Goal: Communication & Community: Answer question/provide support

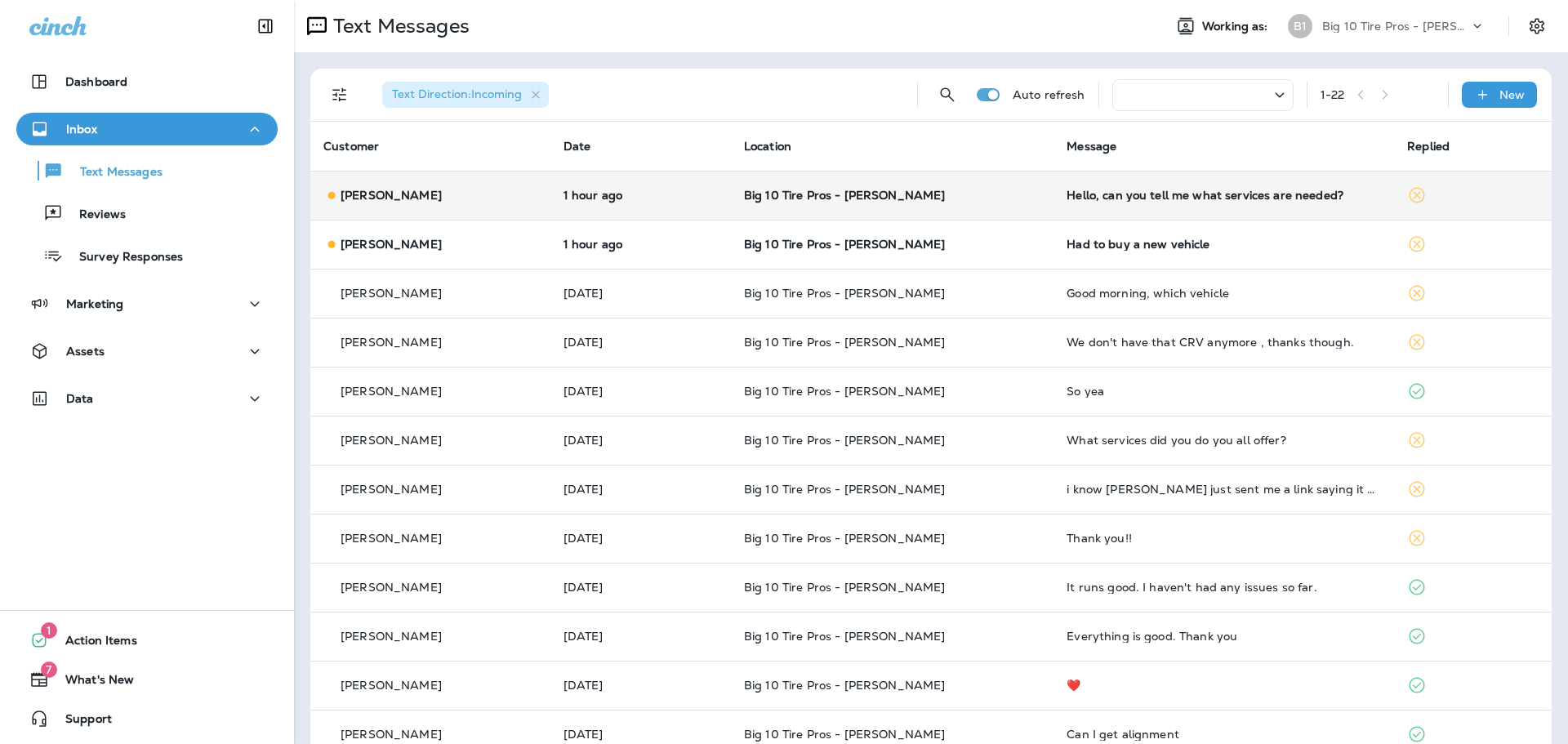
click at [1117, 206] on td "Hello, can you tell me what services are needed?" at bounding box center [1224, 195] width 340 height 49
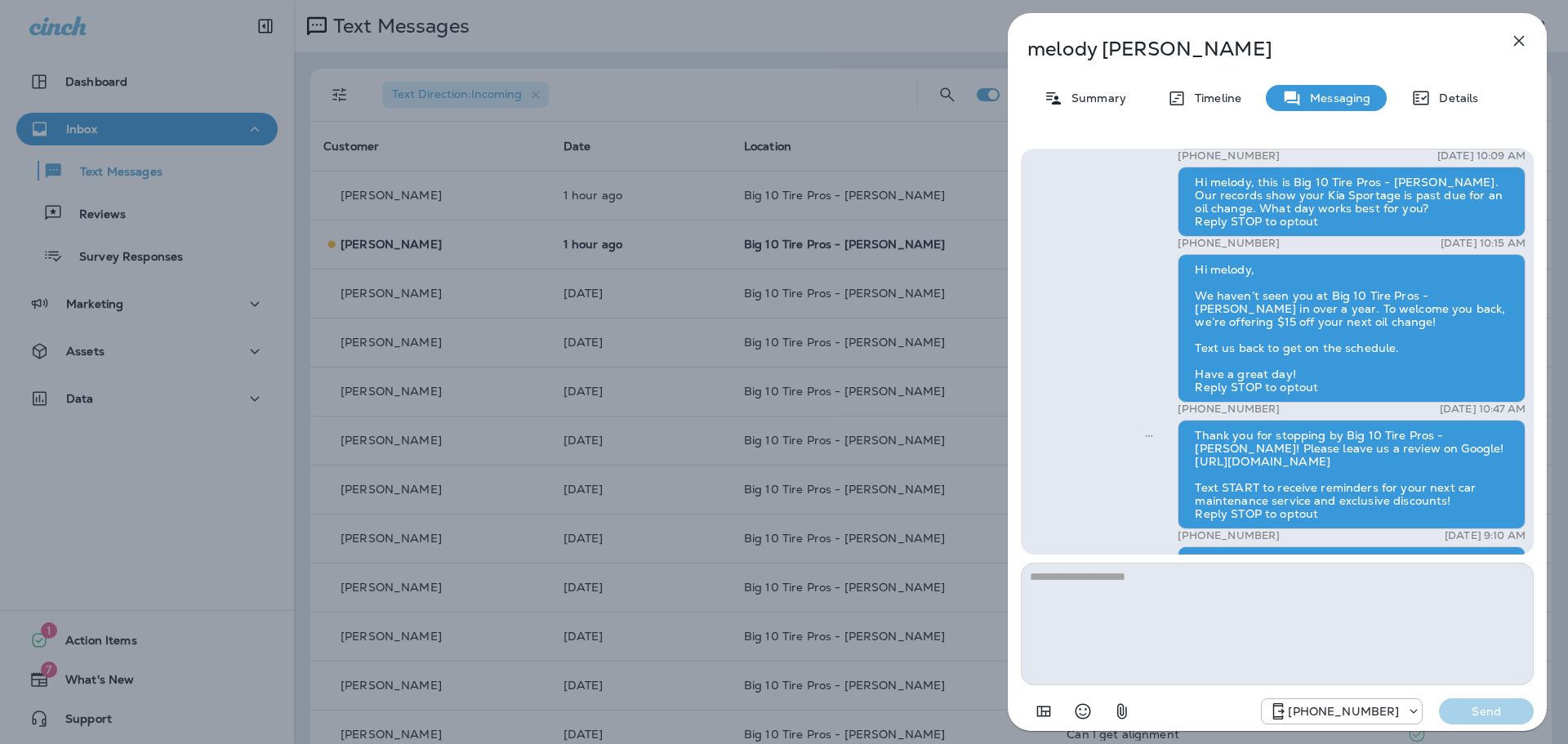
scroll to position [-245, 0]
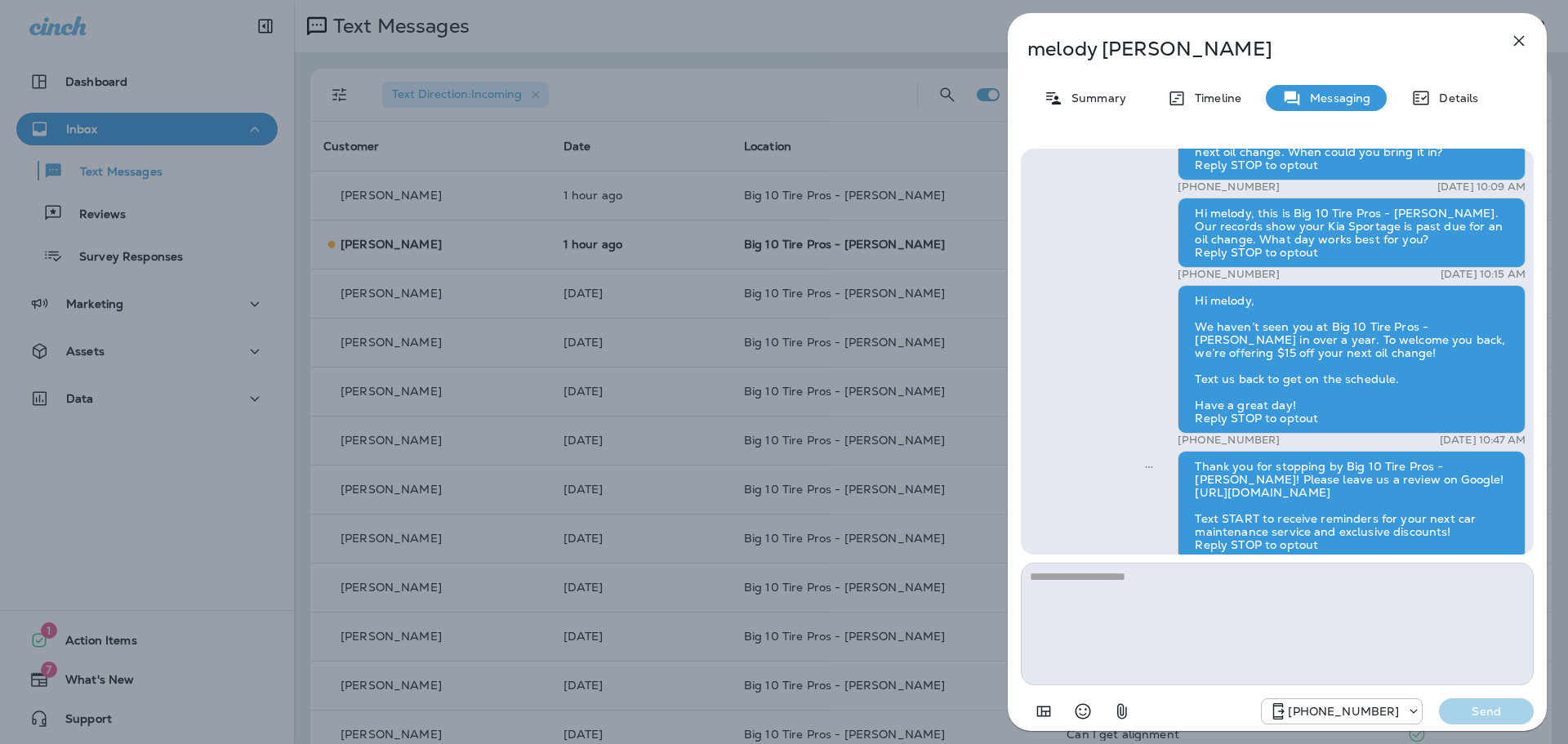
click at [1524, 37] on icon "button" at bounding box center [1519, 41] width 20 height 20
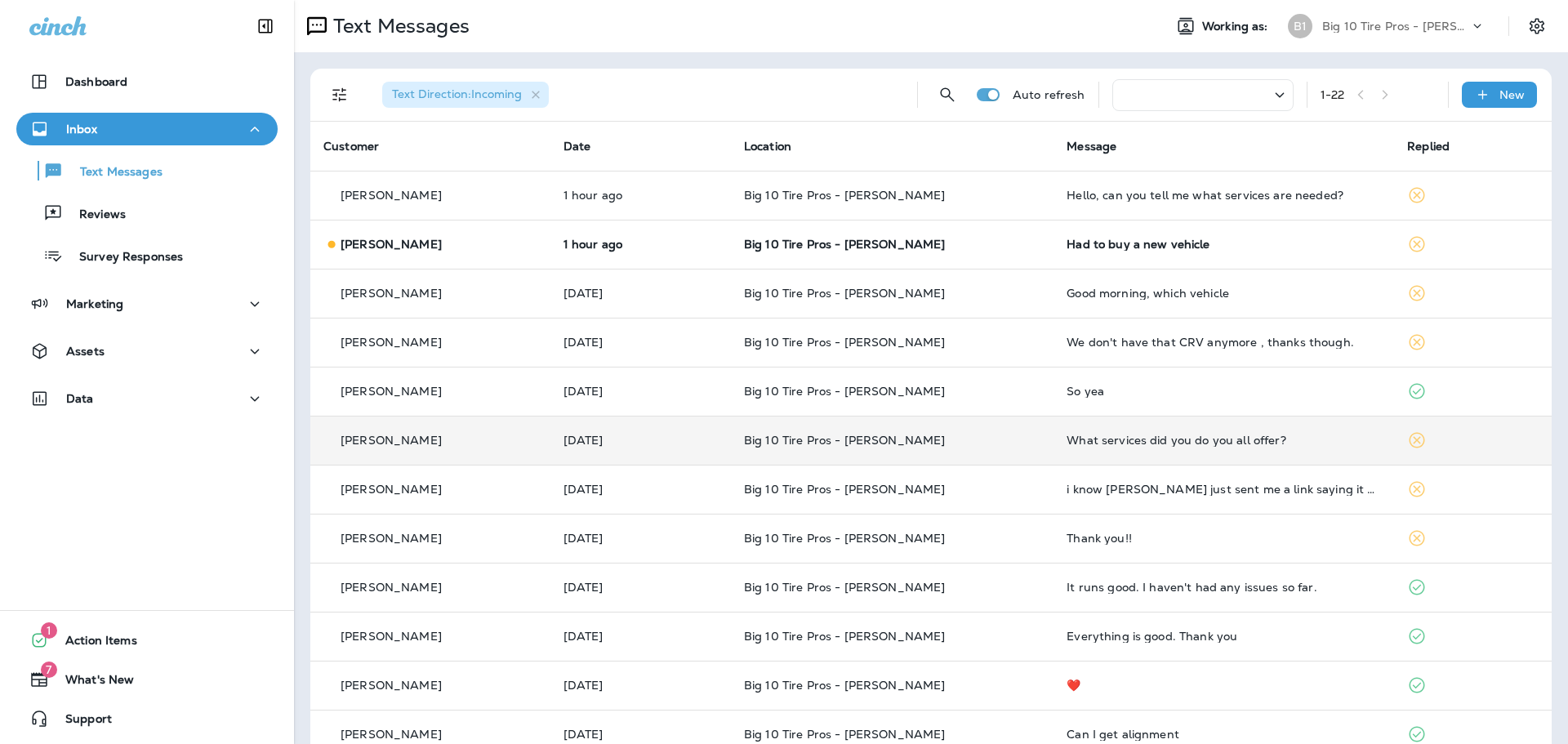
click at [1149, 444] on div "What services did you do you all offer?" at bounding box center [1224, 441] width 315 height 13
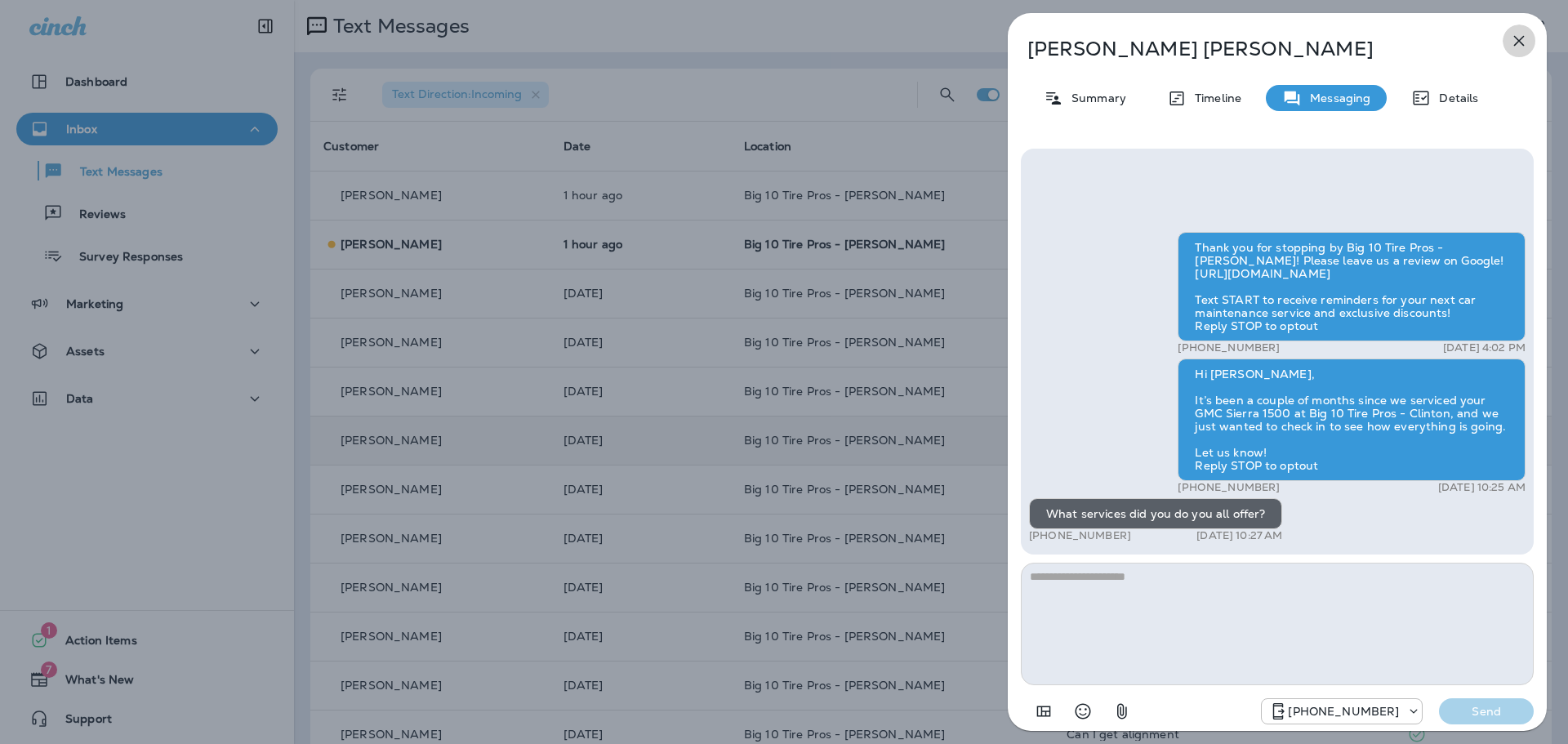
click at [1522, 32] on icon "button" at bounding box center [1519, 41] width 20 height 20
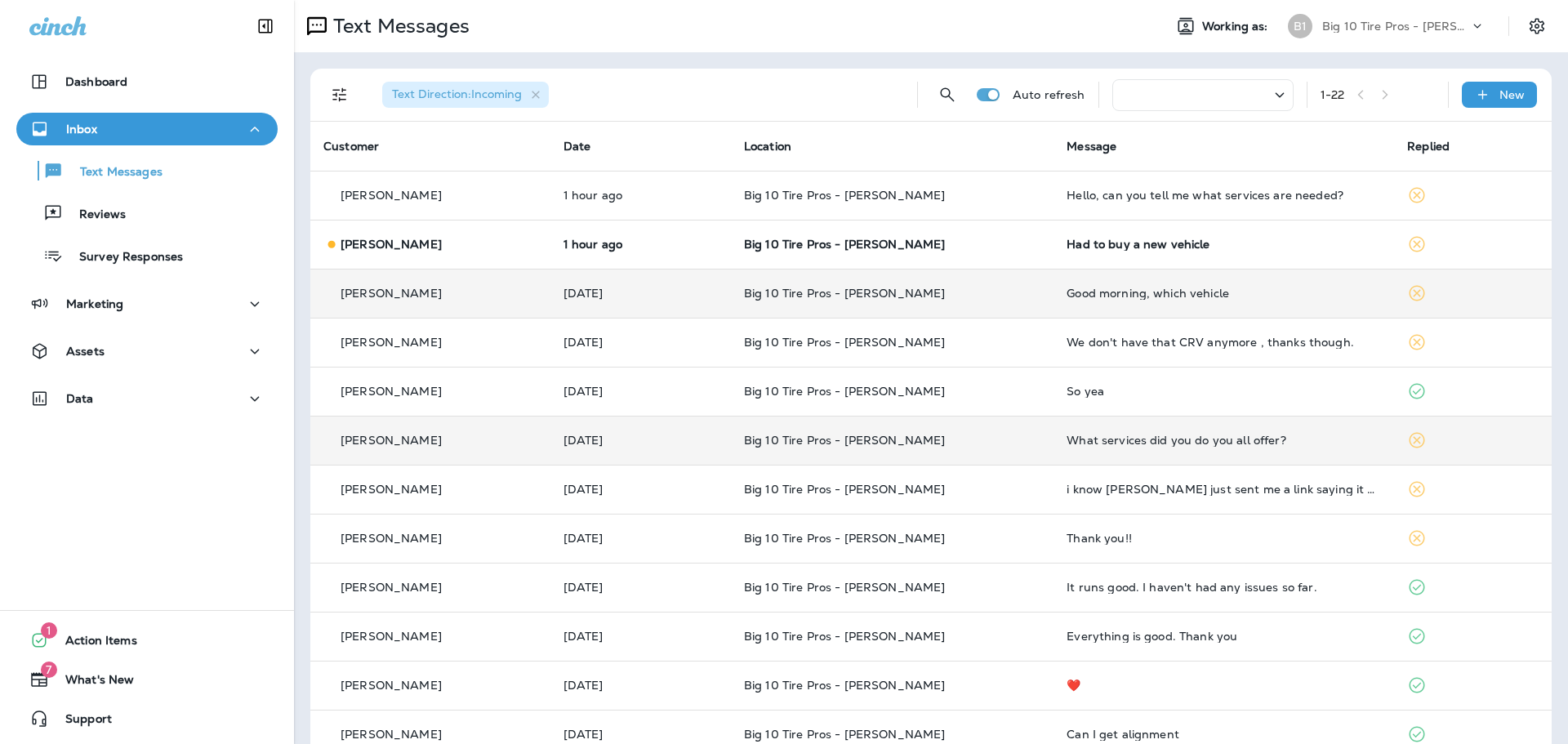
click at [1137, 313] on td "Good morning, which vehicle" at bounding box center [1224, 294] width 340 height 49
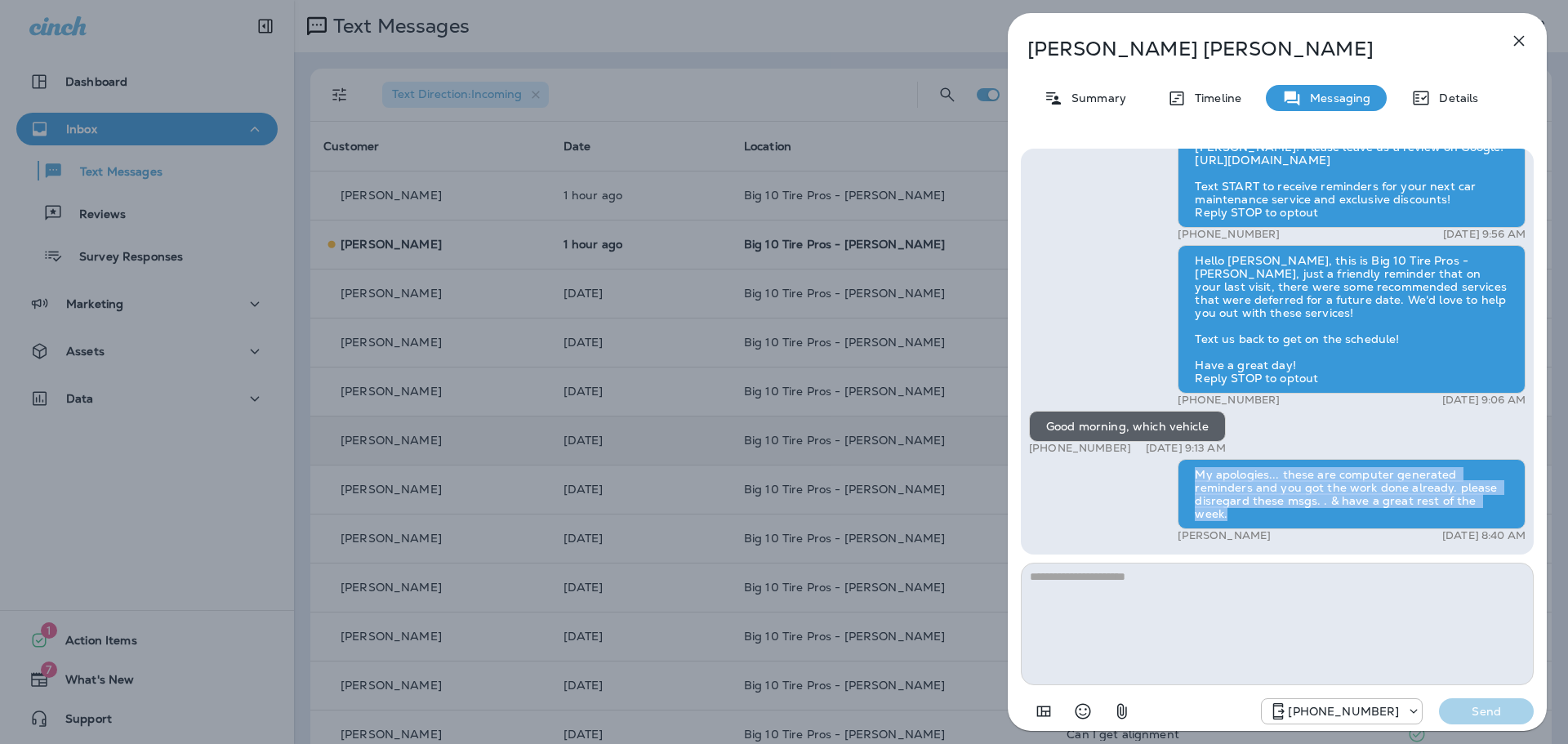
drag, startPoint x: 1196, startPoint y: 489, endPoint x: 1497, endPoint y: 519, distance: 302.5
click at [1497, 519] on div "My apologies... these are computer generated reminders and you got the work don…" at bounding box center [1351, 495] width 348 height 70
copy div "My apologies... these are computer generated reminders and you got the work don…"
click at [1518, 50] on button "button" at bounding box center [1519, 41] width 32 height 32
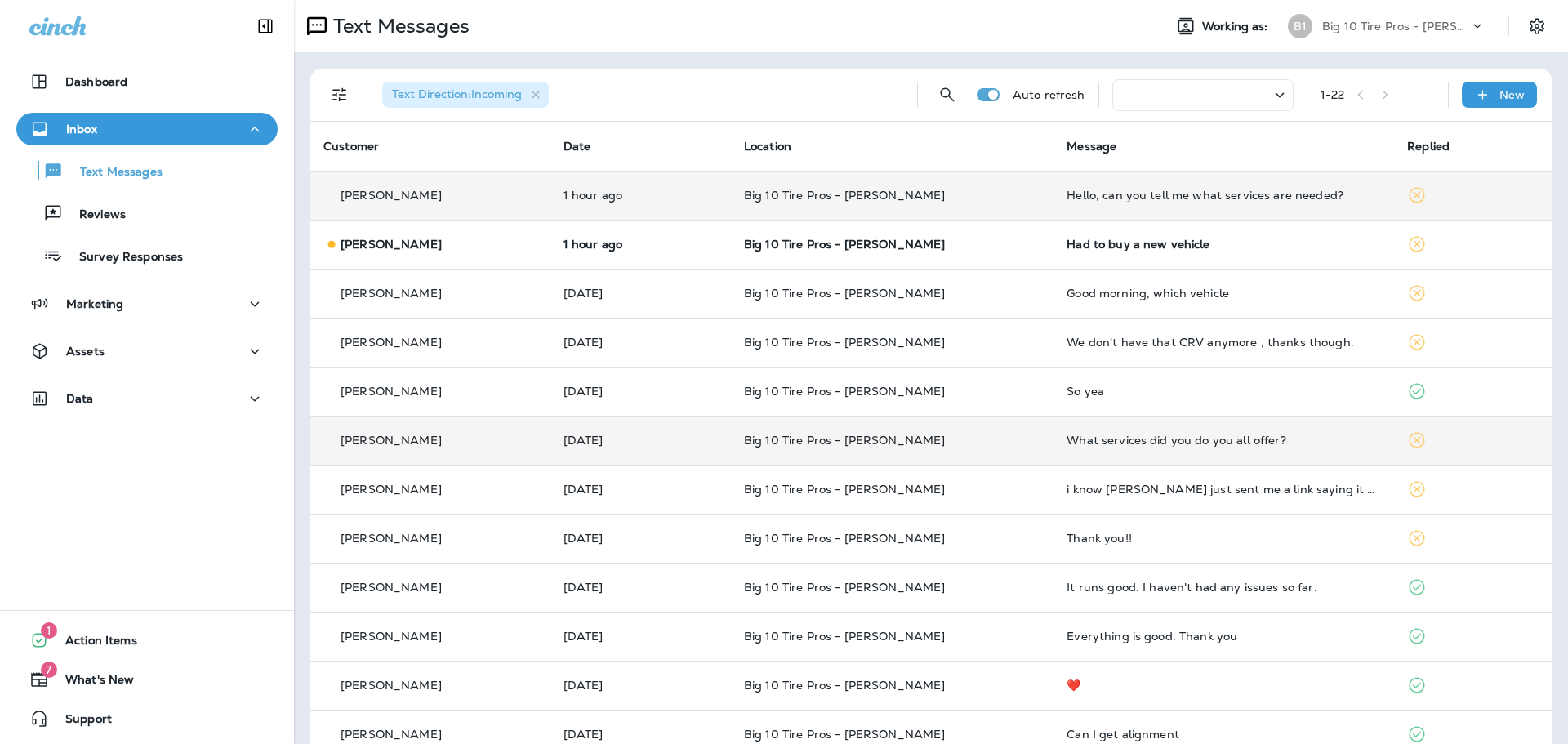
click at [1157, 201] on div "Hello, can you tell me what services are needed?" at bounding box center [1224, 195] width 315 height 13
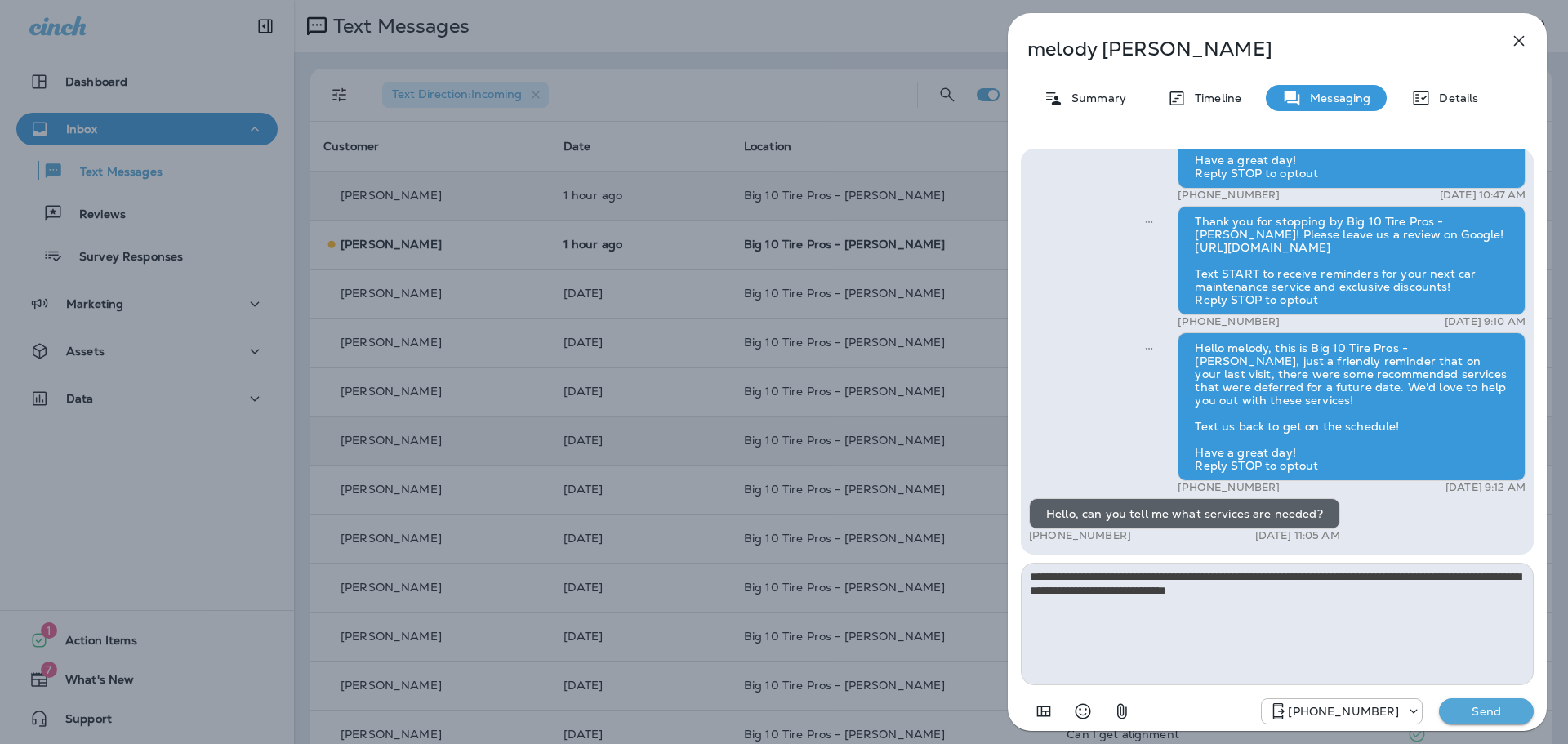
type textarea "**********"
click at [1465, 709] on p "Send" at bounding box center [1486, 711] width 68 height 14
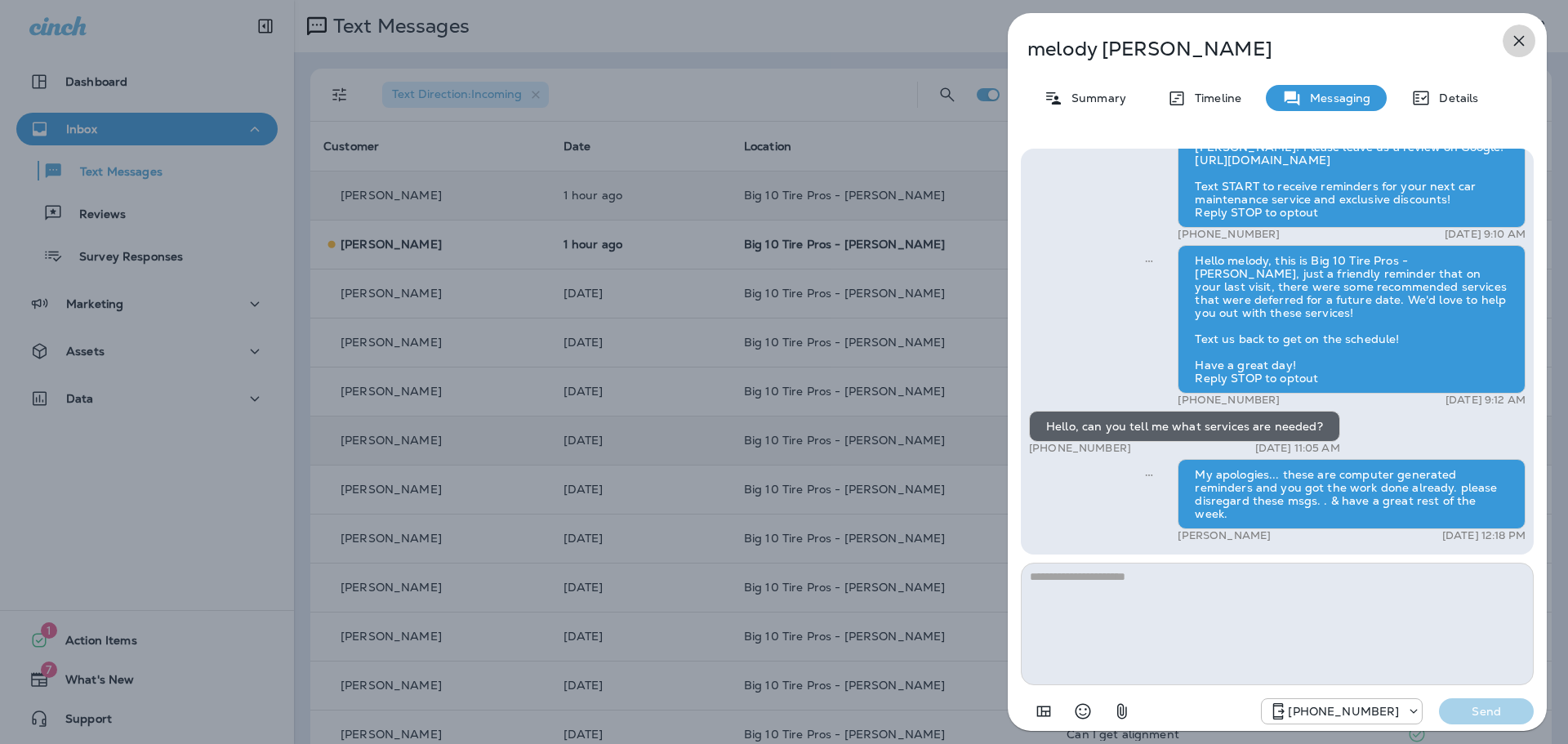
click at [1519, 37] on icon "button" at bounding box center [1519, 41] width 20 height 20
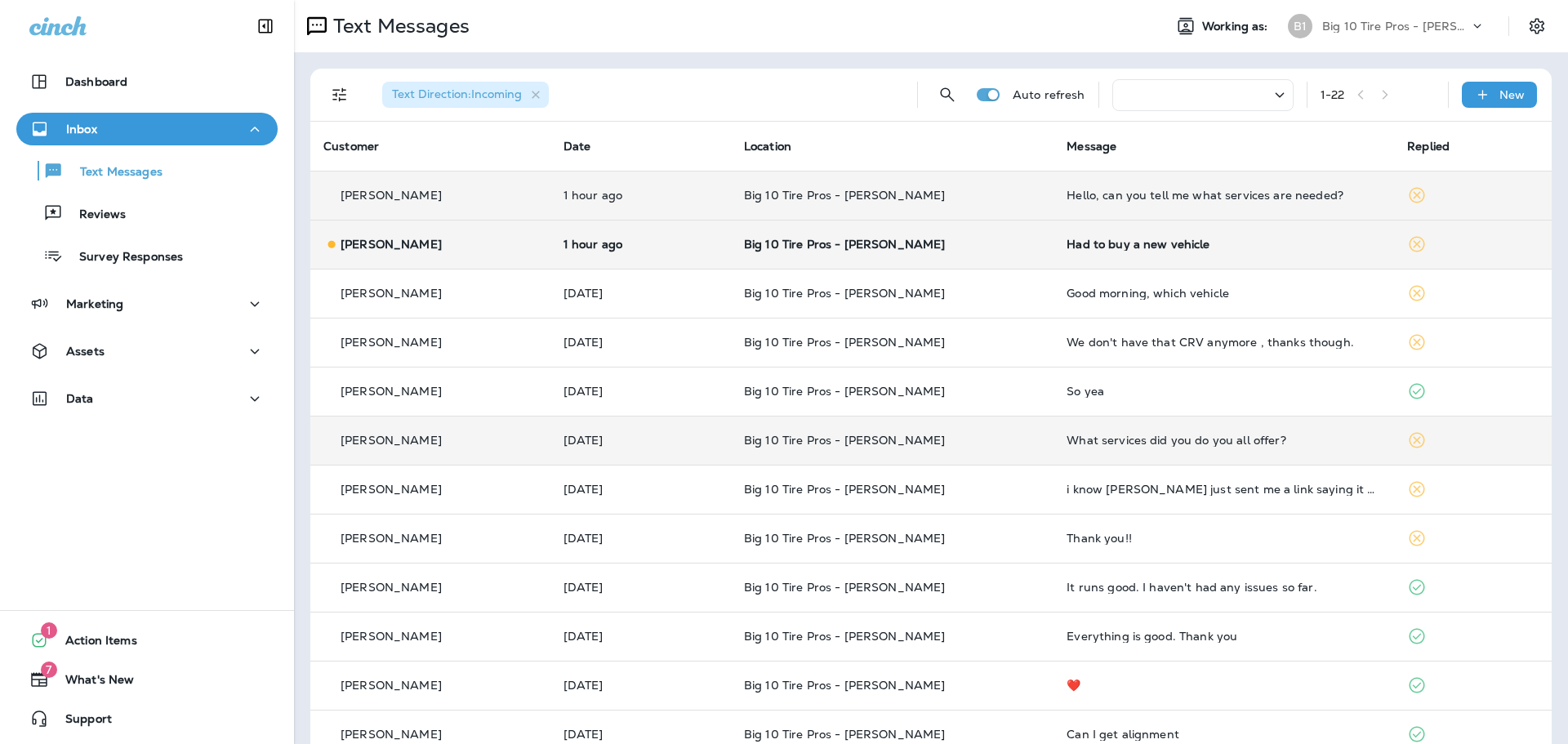
click at [1070, 259] on td "Had to buy a new vehicle" at bounding box center [1224, 245] width 340 height 49
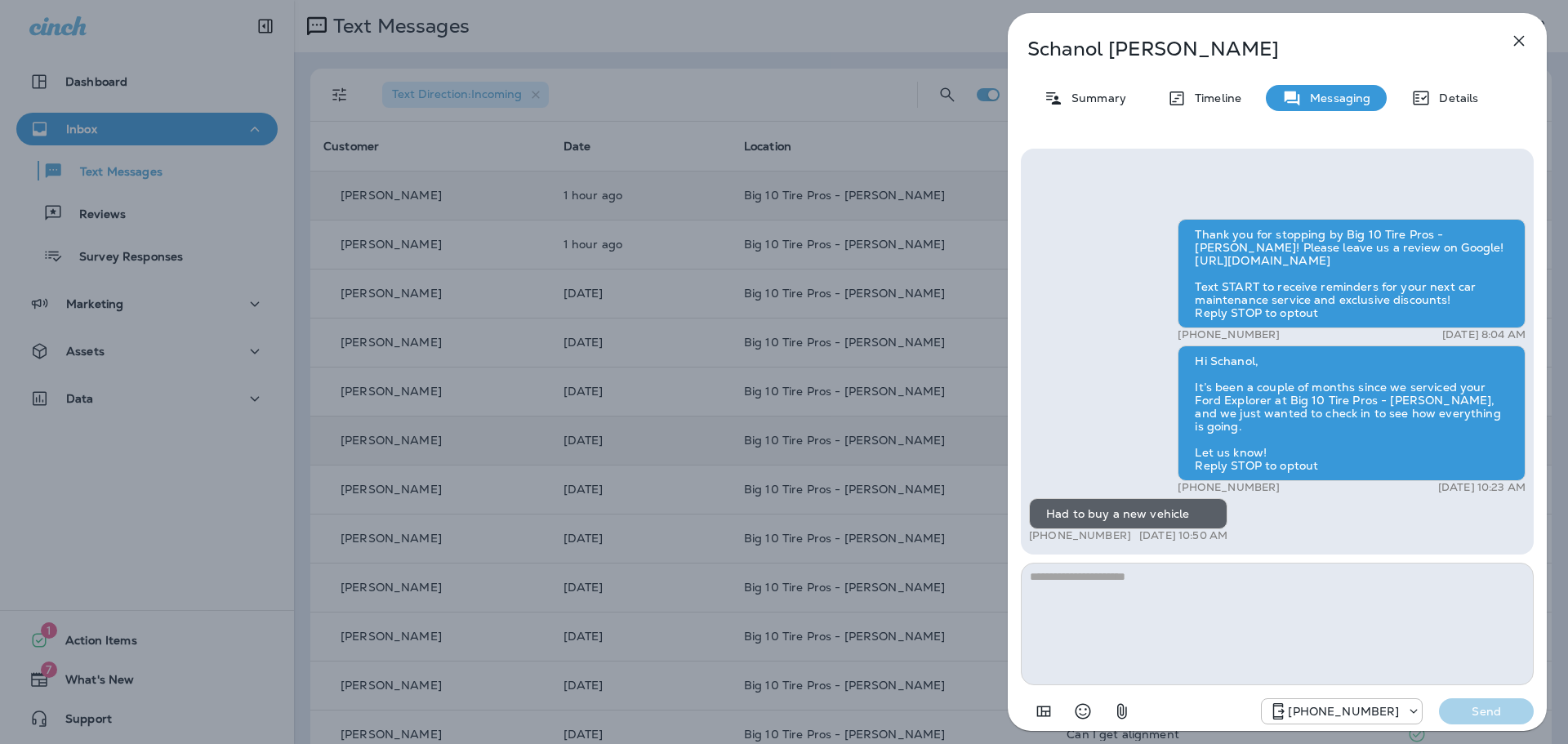
click at [1124, 568] on textarea at bounding box center [1277, 624] width 513 height 123
type textarea "*"
click at [1458, 578] on textarea "**********" at bounding box center [1277, 624] width 513 height 123
click at [1520, 581] on textarea "**********" at bounding box center [1277, 624] width 513 height 123
type textarea "**********"
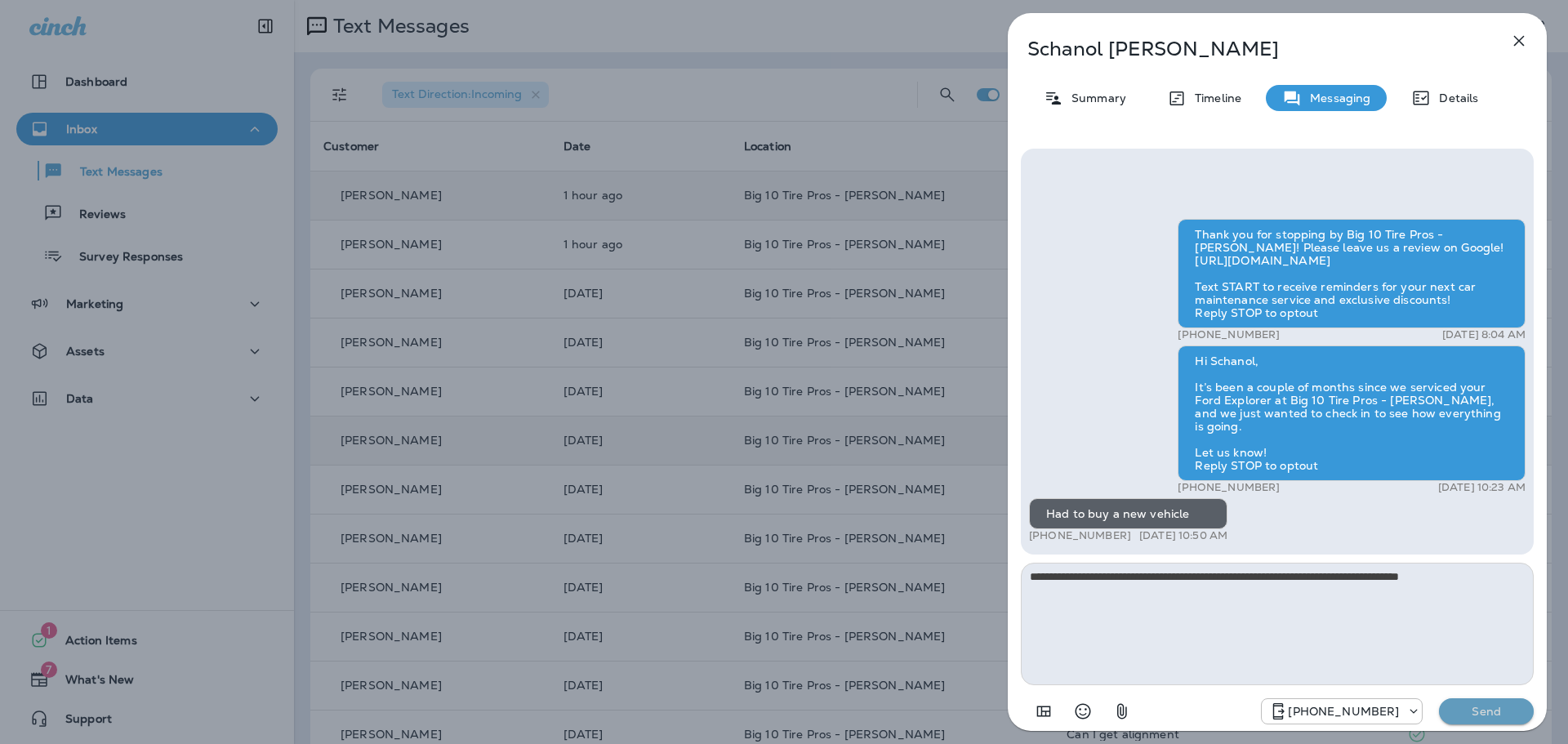
click at [1484, 715] on p "Send" at bounding box center [1486, 711] width 68 height 14
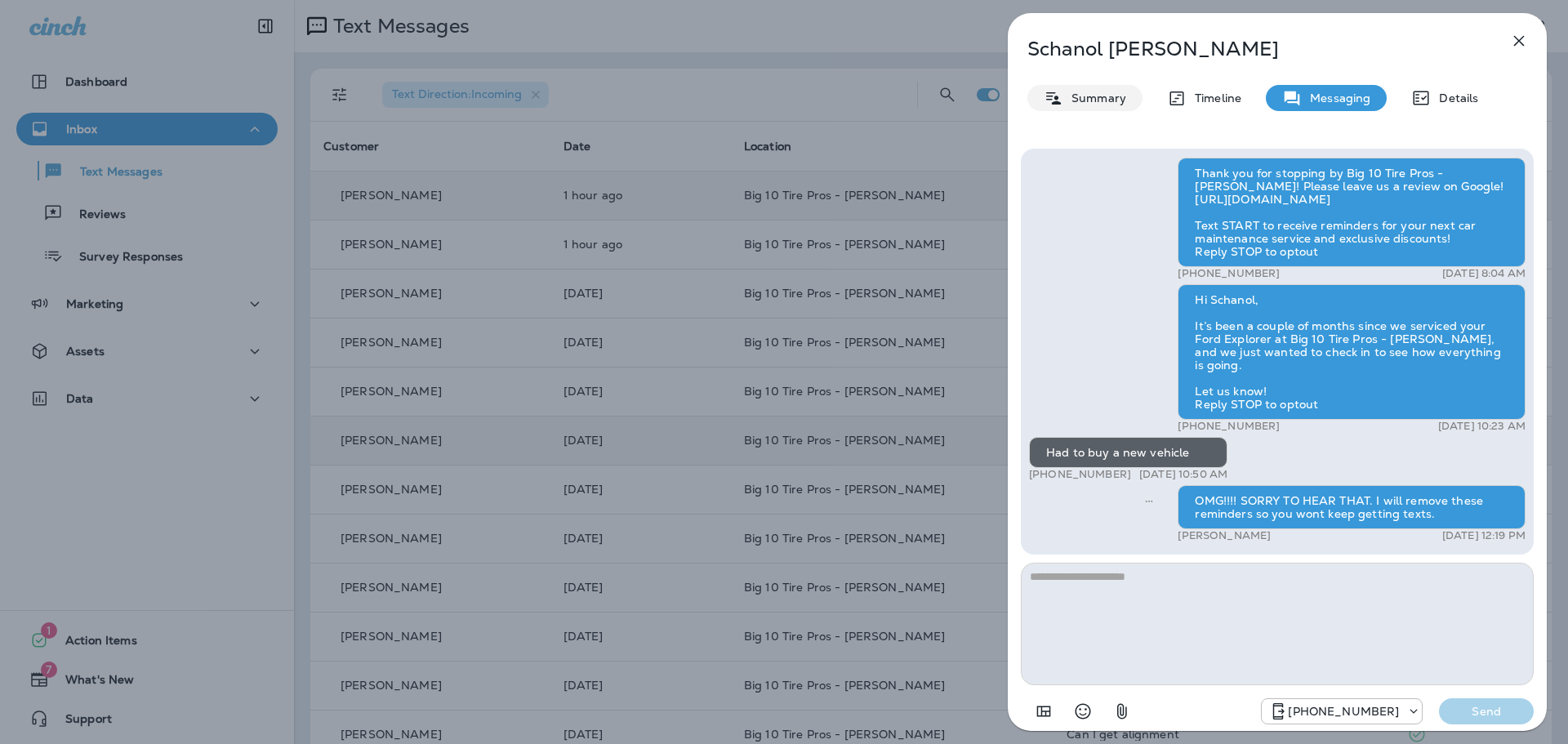
click at [1090, 95] on p "Summary" at bounding box center [1094, 98] width 63 height 13
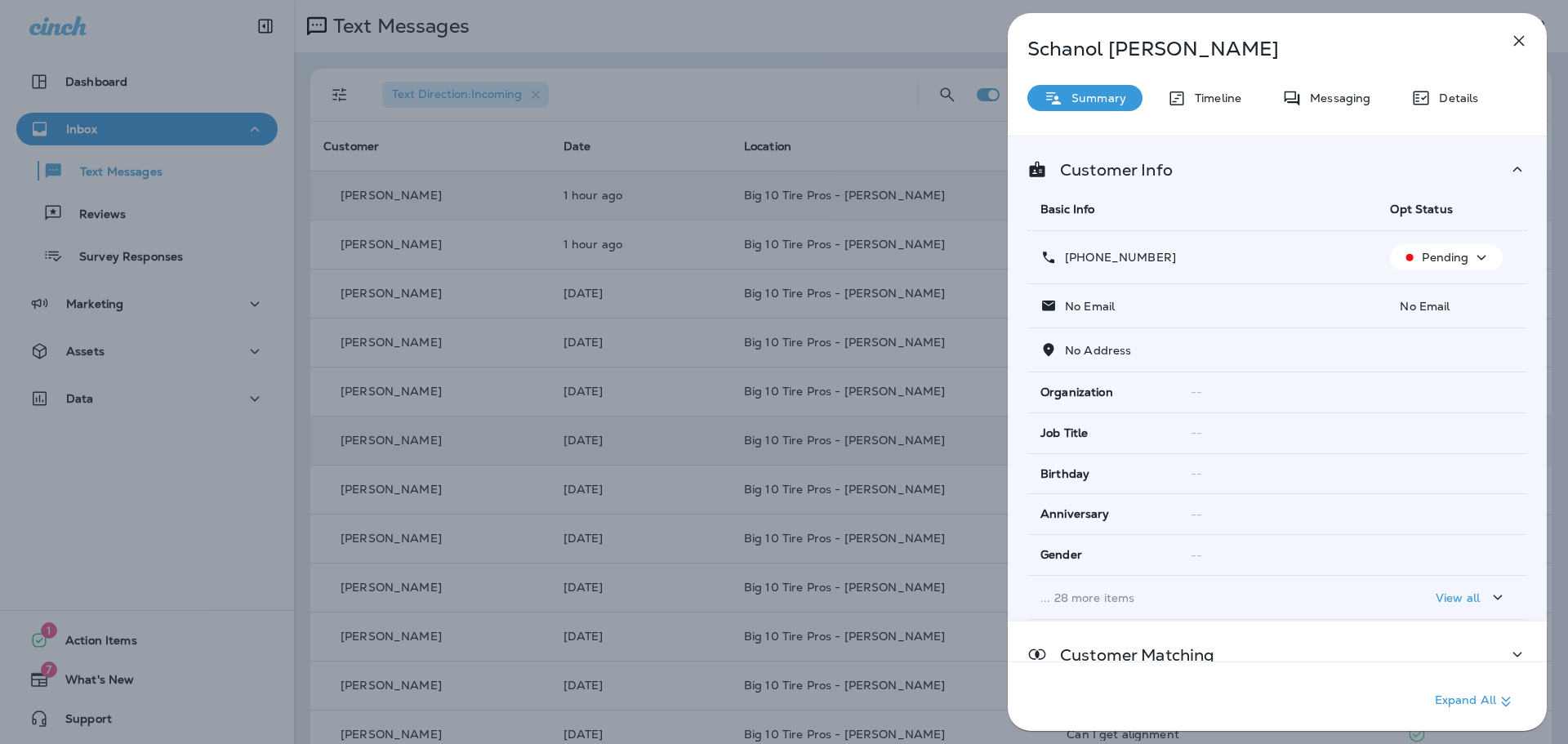
click at [1472, 264] on icon "button" at bounding box center [1481, 257] width 20 height 20
click at [1450, 293] on p "Opt out" at bounding box center [1437, 297] width 44 height 13
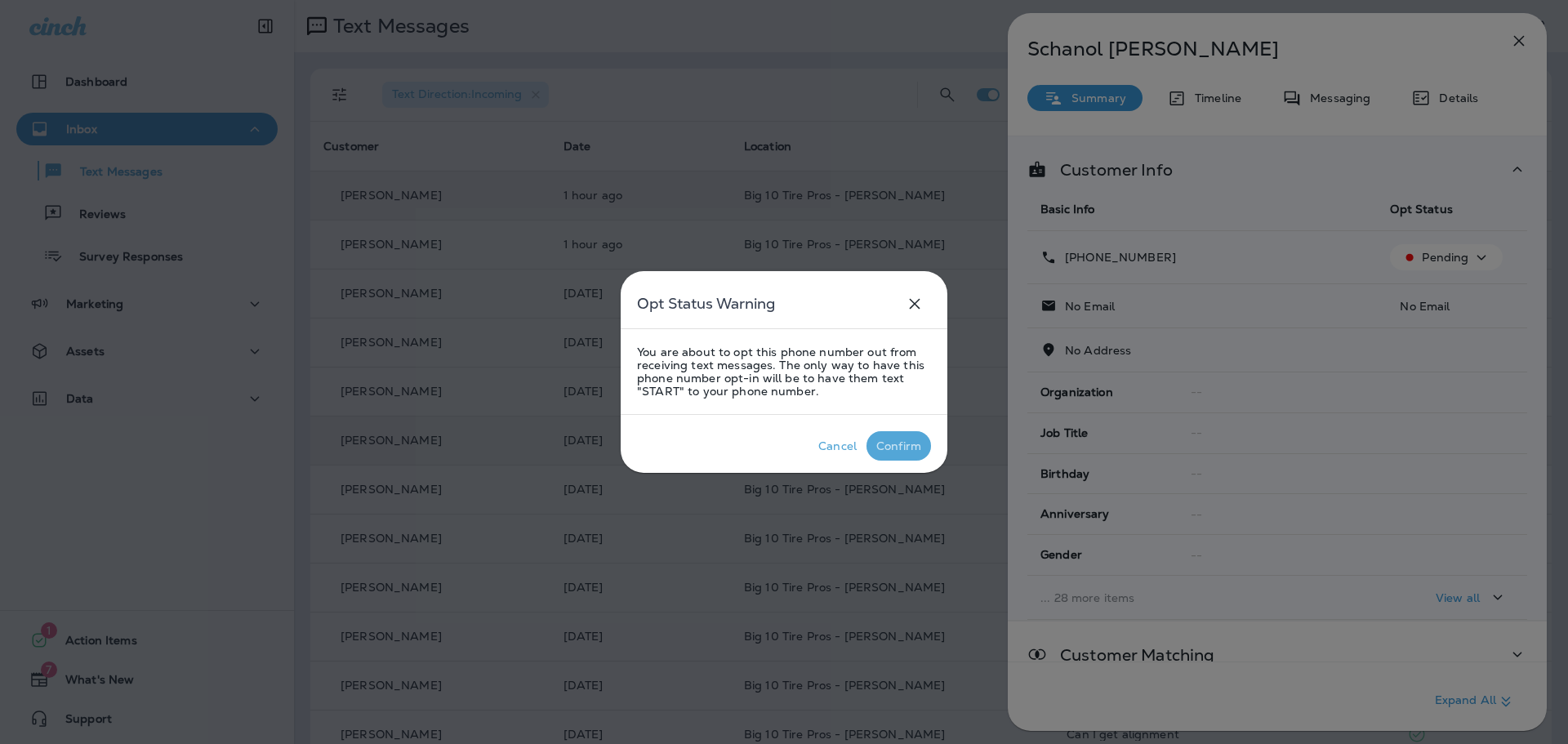
click at [888, 452] on div "Confirm" at bounding box center [899, 446] width 45 height 13
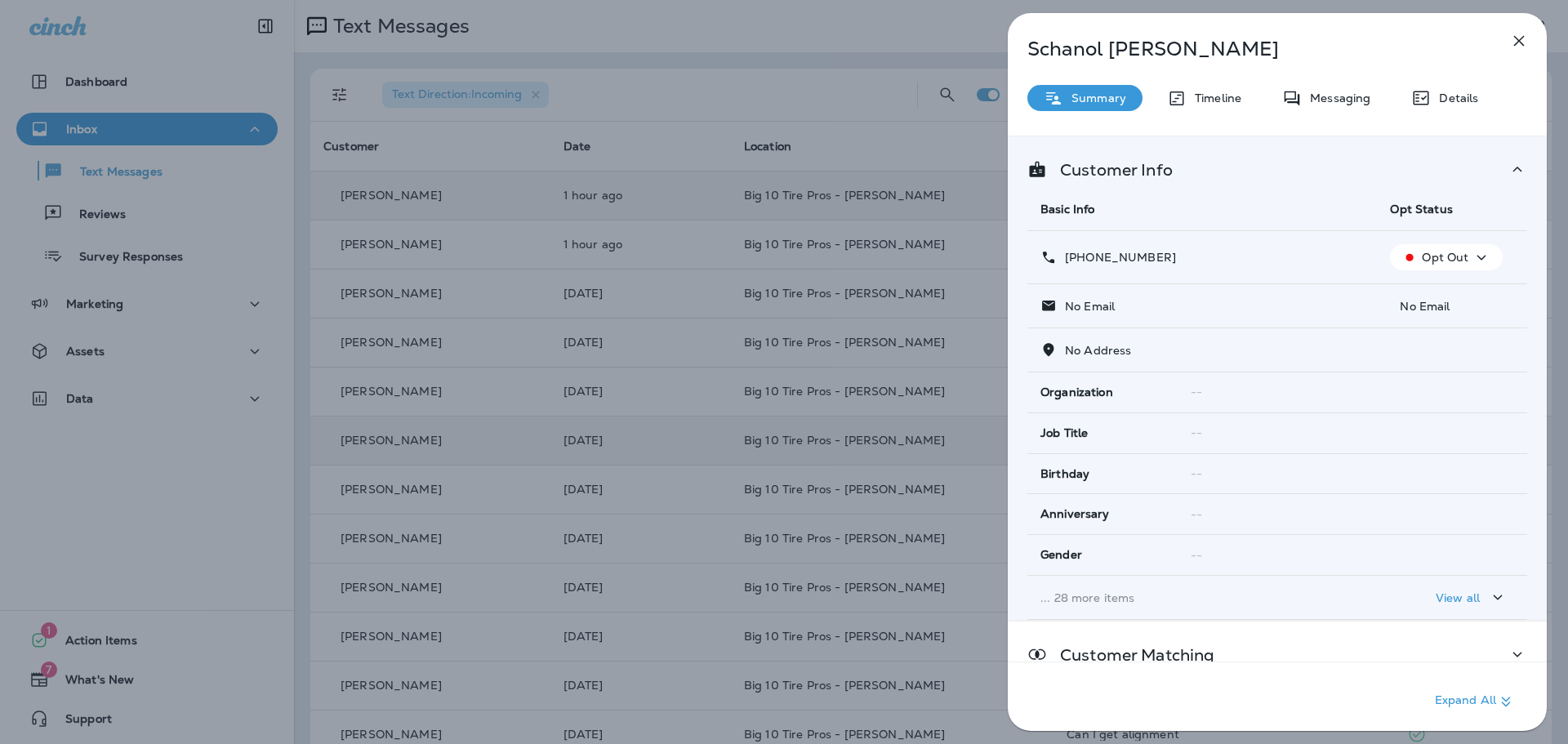
click at [1518, 45] on icon "button" at bounding box center [1519, 41] width 20 height 20
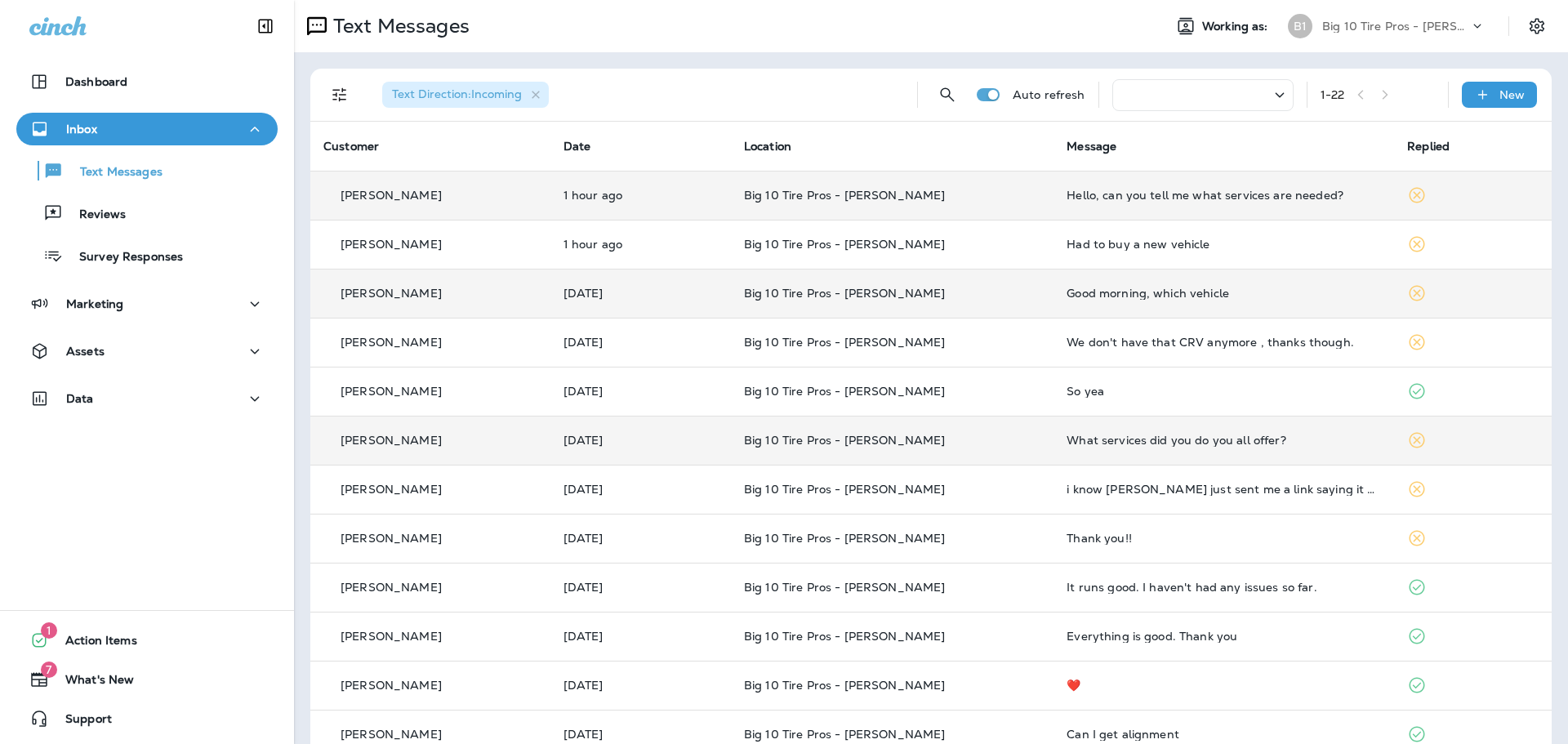
click at [1193, 299] on div "Good morning, which vehicle" at bounding box center [1224, 293] width 315 height 13
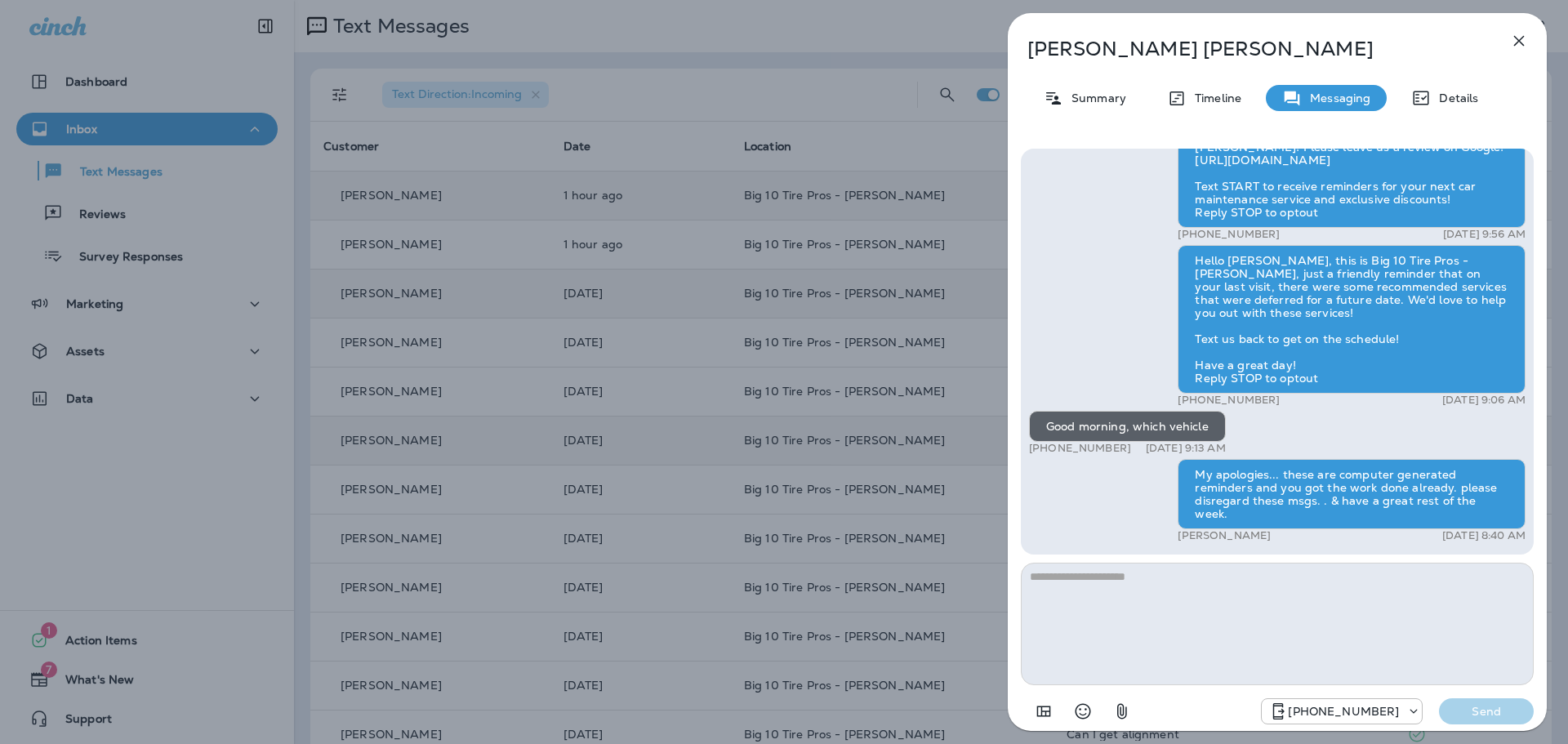
click at [1532, 26] on div "[PERSON_NAME] Summary Timeline Messaging Details Thank you for stopping by Big …" at bounding box center [1277, 377] width 539 height 728
click at [1526, 26] on button "button" at bounding box center [1519, 41] width 32 height 32
